Goal: Task Accomplishment & Management: Manage account settings

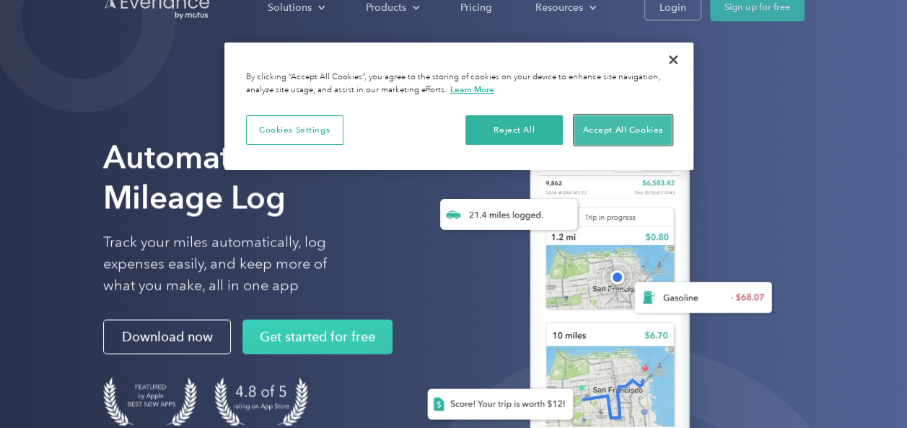
click at [625, 133] on button "Accept All Cookies" at bounding box center [622, 130] width 97 height 30
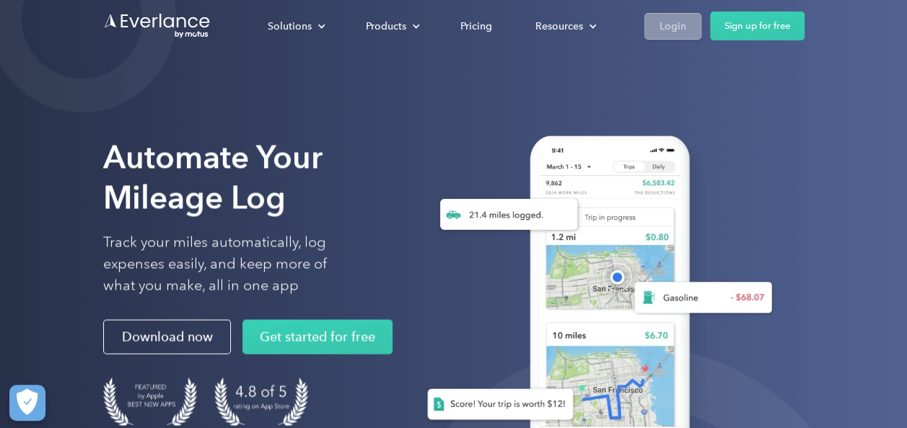
click at [671, 26] on div "Login" at bounding box center [672, 26] width 27 height 18
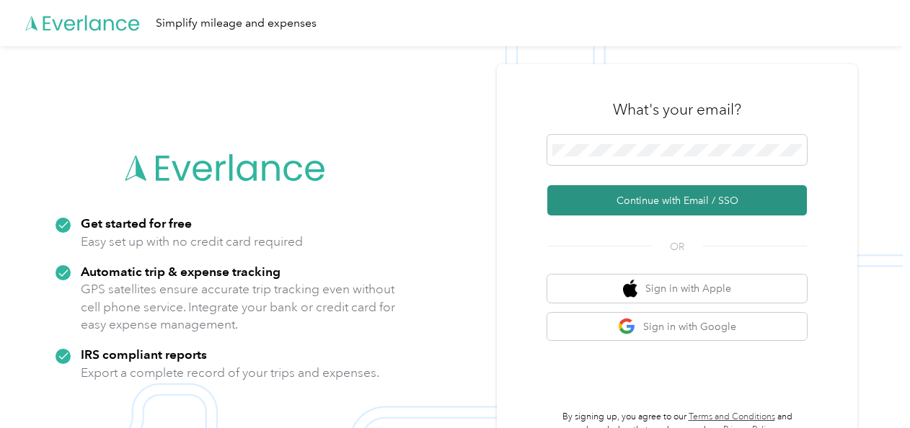
click at [640, 195] on button "Continue with Email / SSO" at bounding box center [677, 200] width 260 height 30
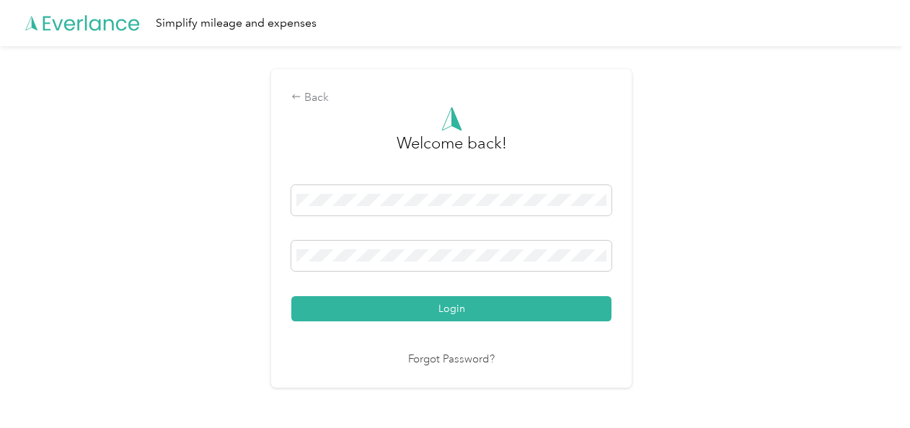
click at [430, 304] on button "Login" at bounding box center [451, 308] width 320 height 25
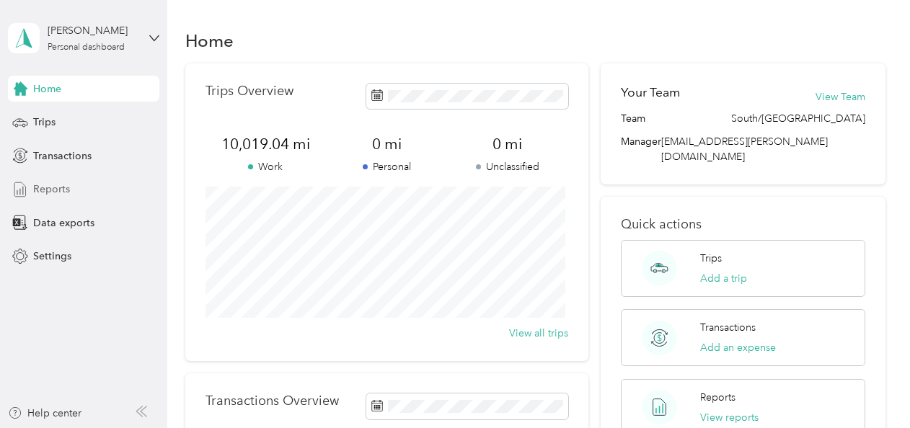
click at [57, 191] on span "Reports" at bounding box center [51, 189] width 37 height 15
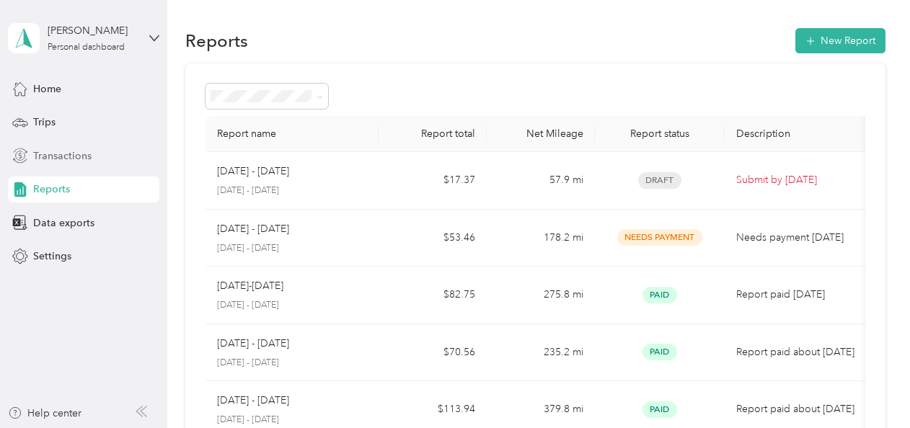
click at [61, 156] on span "Transactions" at bounding box center [62, 156] width 58 height 15
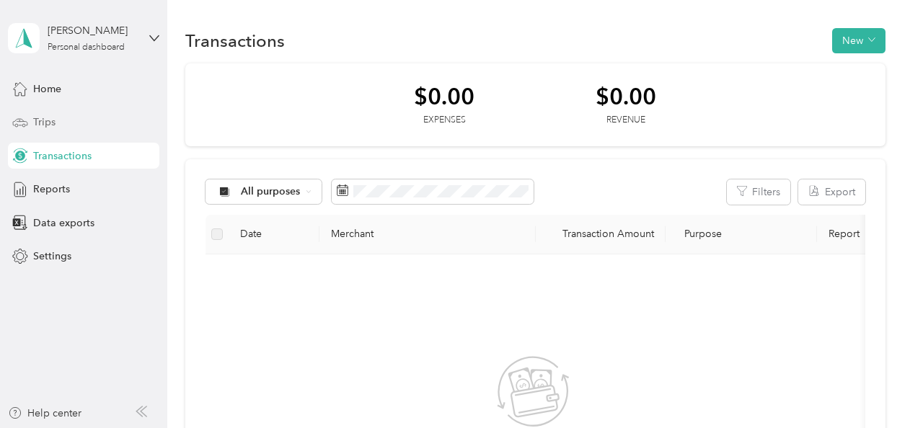
click at [52, 119] on span "Trips" at bounding box center [44, 122] width 22 height 15
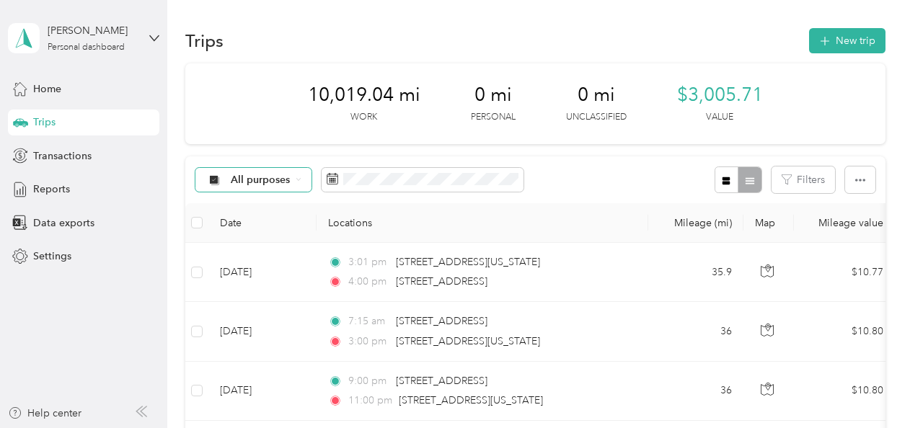
click at [276, 182] on span "All purposes" at bounding box center [261, 180] width 60 height 10
click at [250, 251] on span "Acosta" at bounding box center [273, 249] width 85 height 15
click at [855, 183] on icon "button" at bounding box center [860, 180] width 10 height 10
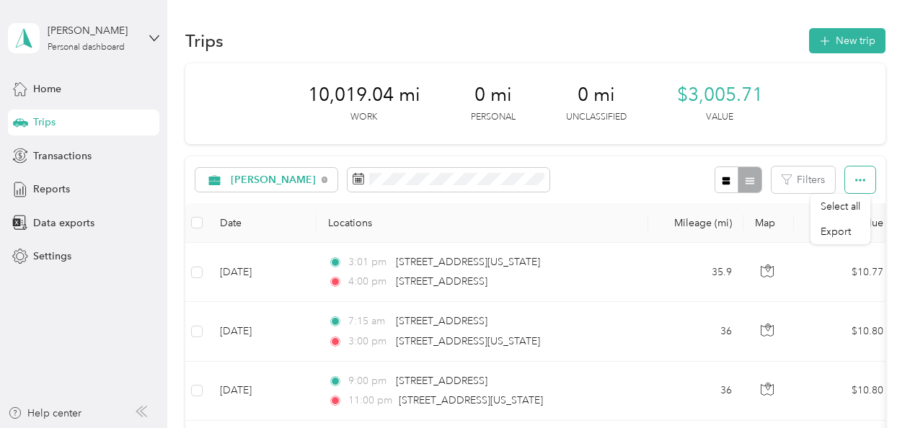
click at [855, 183] on icon "button" at bounding box center [860, 180] width 10 height 10
click at [806, 182] on button "Filters" at bounding box center [803, 180] width 63 height 27
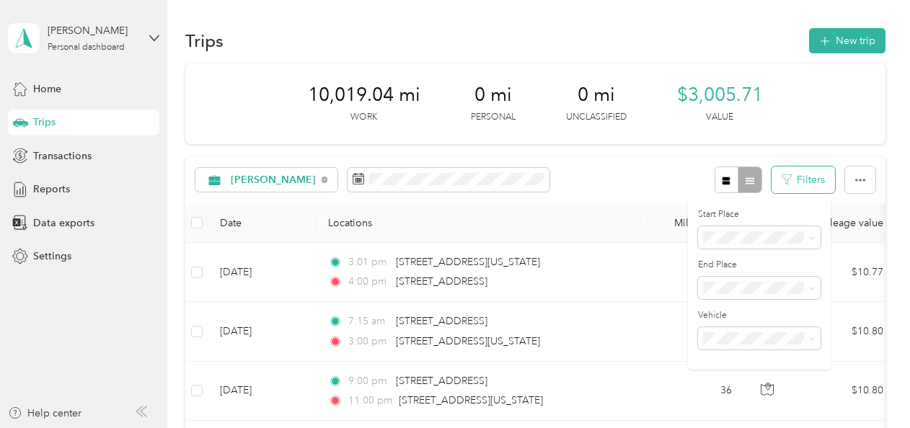
click at [806, 182] on button "Filters" at bounding box center [803, 180] width 63 height 27
click at [749, 182] on div at bounding box center [738, 180] width 47 height 27
click at [721, 180] on icon "button" at bounding box center [726, 181] width 10 height 10
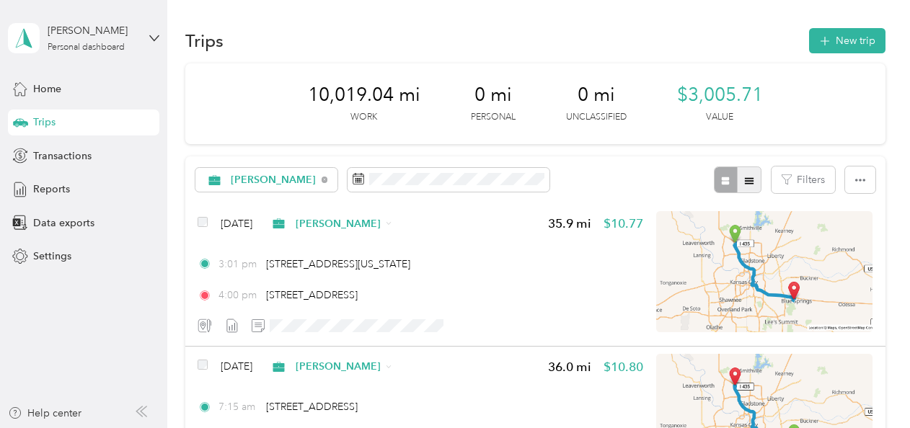
click at [749, 181] on icon "button" at bounding box center [749, 180] width 9 height 6
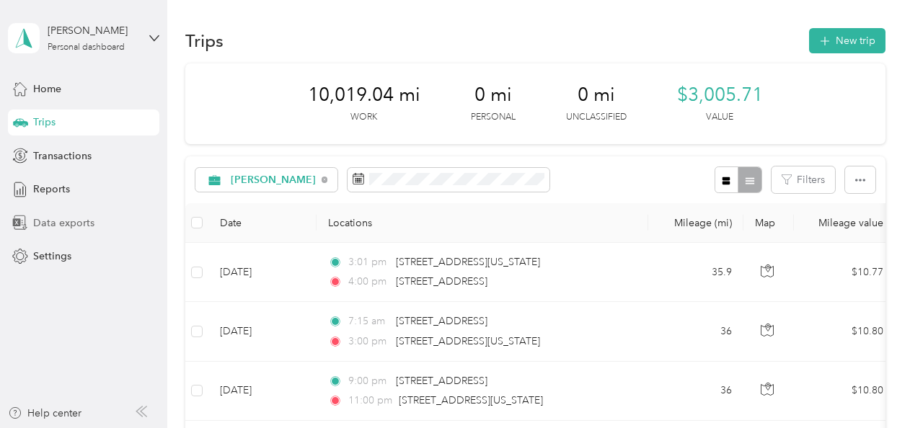
click at [85, 226] on span "Data exports" at bounding box center [63, 223] width 61 height 15
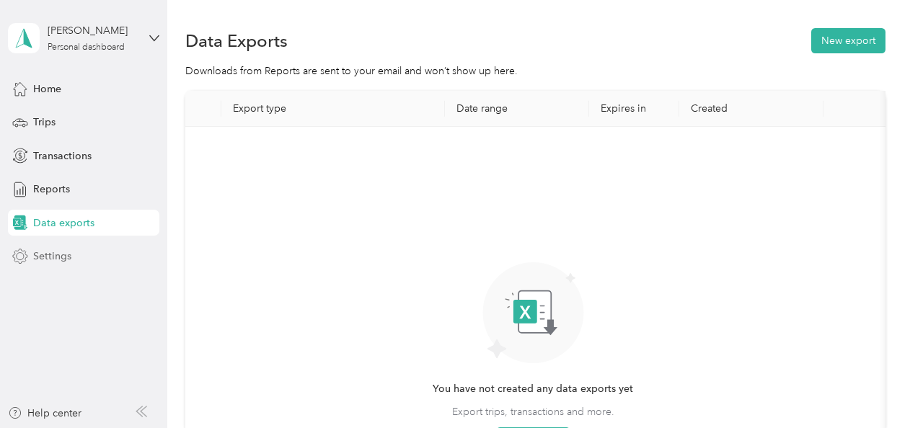
click at [56, 259] on span "Settings" at bounding box center [52, 256] width 38 height 15
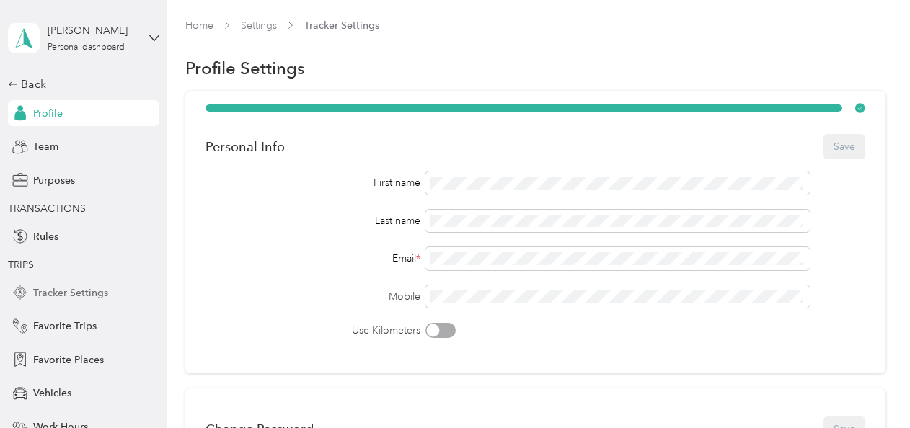
click at [84, 294] on span "Tracker Settings" at bounding box center [70, 293] width 75 height 15
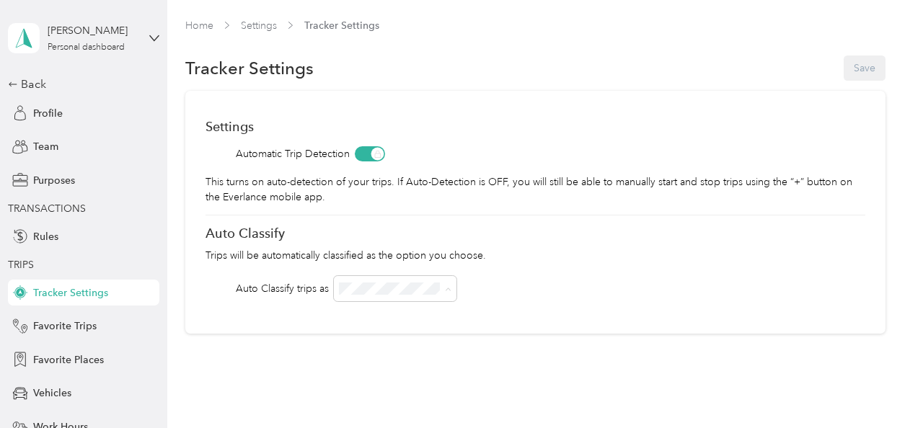
click at [372, 315] on div "Acosta" at bounding box center [395, 314] width 103 height 15
click at [862, 69] on button "Save" at bounding box center [865, 68] width 42 height 25
click at [878, 27] on icon at bounding box center [878, 28] width 6 height 6
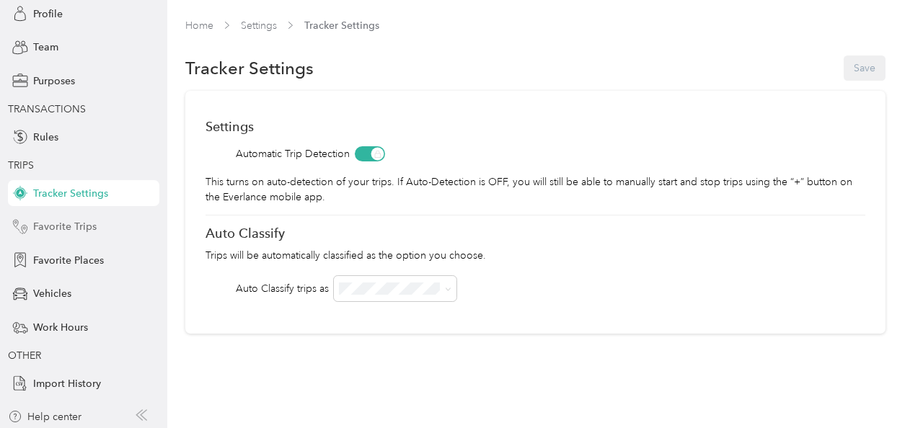
scroll to position [103, 0]
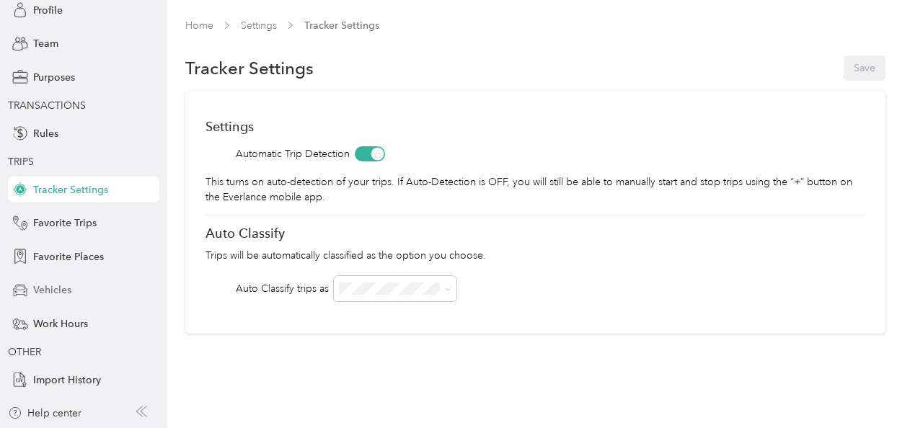
click at [78, 291] on div "Vehicles" at bounding box center [83, 291] width 151 height 26
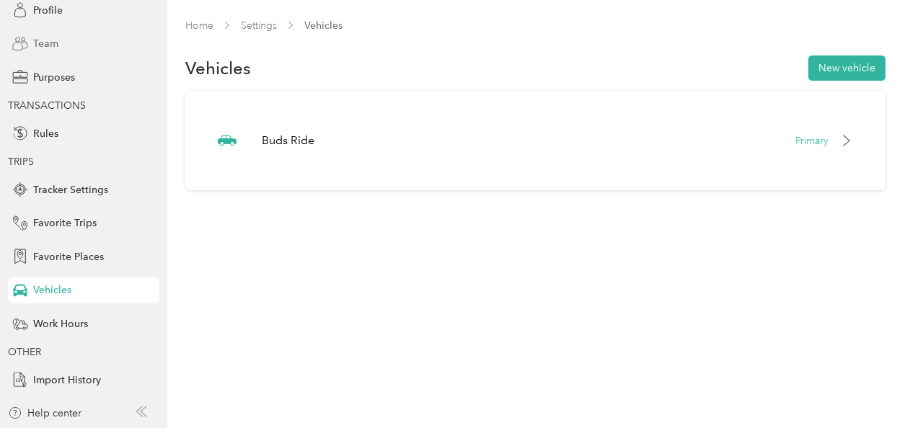
click at [81, 40] on div "Team" at bounding box center [83, 44] width 151 height 26
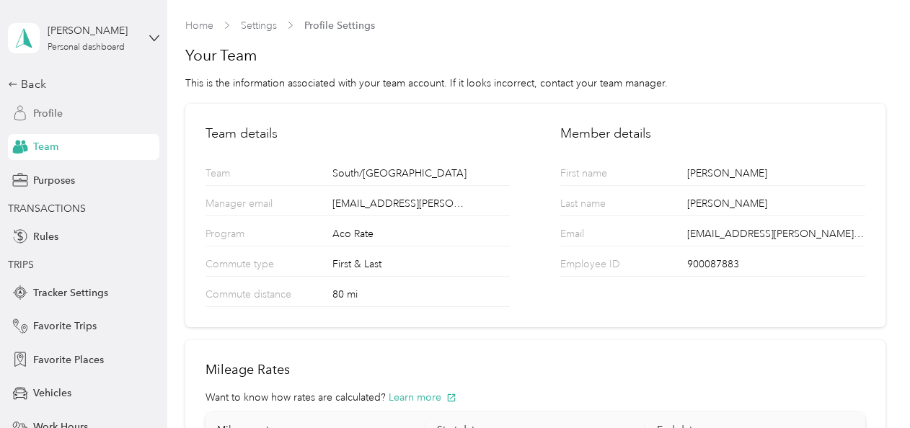
click at [49, 116] on span "Profile" at bounding box center [48, 113] width 30 height 15
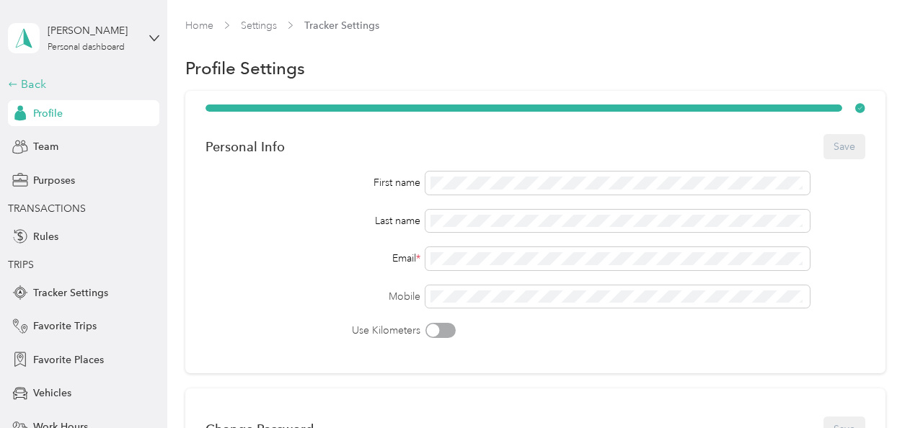
click at [22, 83] on div "Back" at bounding box center [80, 84] width 144 height 17
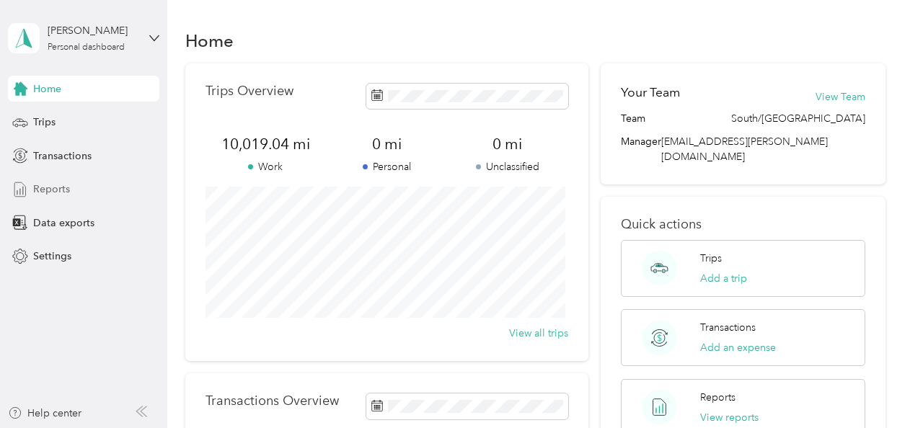
click at [61, 186] on span "Reports" at bounding box center [51, 189] width 37 height 15
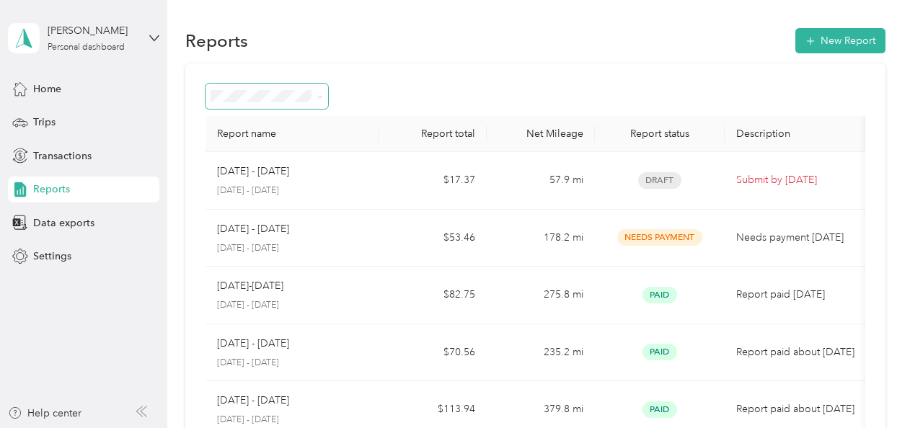
click at [314, 100] on span at bounding box center [318, 96] width 12 height 15
click at [320, 94] on icon at bounding box center [320, 97] width 6 height 6
click at [306, 123] on li "All Reports" at bounding box center [267, 122] width 123 height 25
click at [96, 92] on div "Home" at bounding box center [83, 89] width 151 height 26
